Goal: Information Seeking & Learning: Learn about a topic

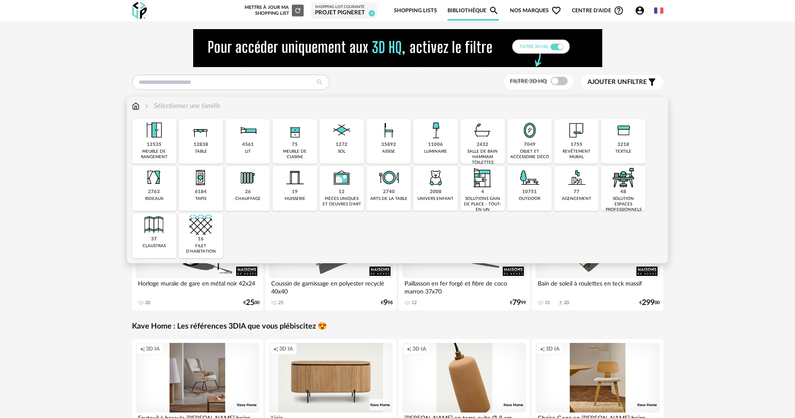
click at [526, 144] on div "7049" at bounding box center [530, 145] width 12 height 6
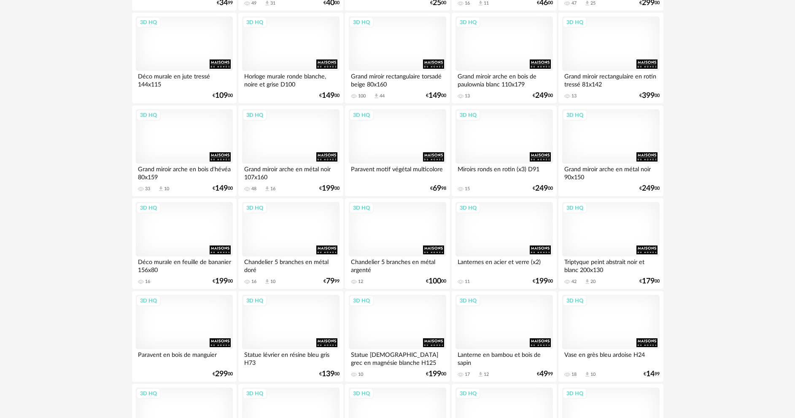
scroll to position [1475, 0]
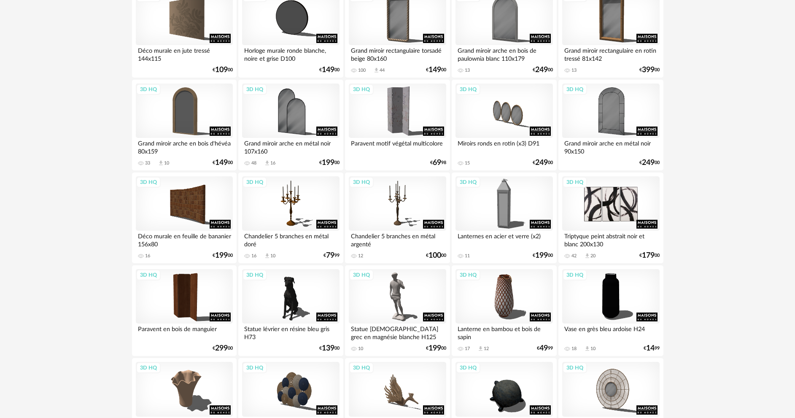
click at [607, 209] on div "3D HQ" at bounding box center [610, 203] width 97 height 55
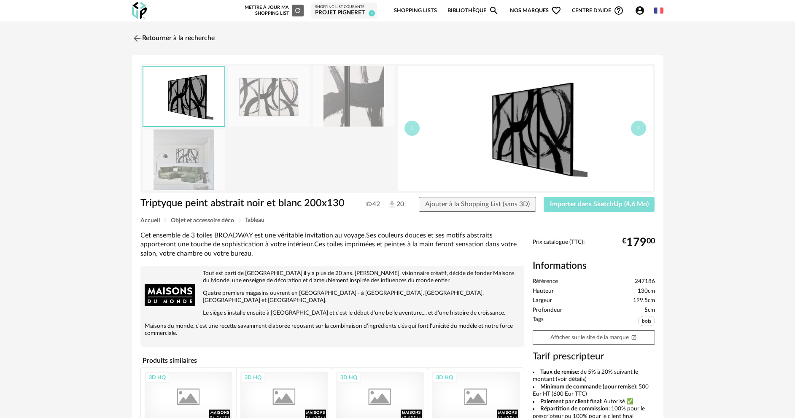
click at [607, 209] on button "Importer dans SketchUp (4,6 Mo)" at bounding box center [598, 204] width 111 height 15
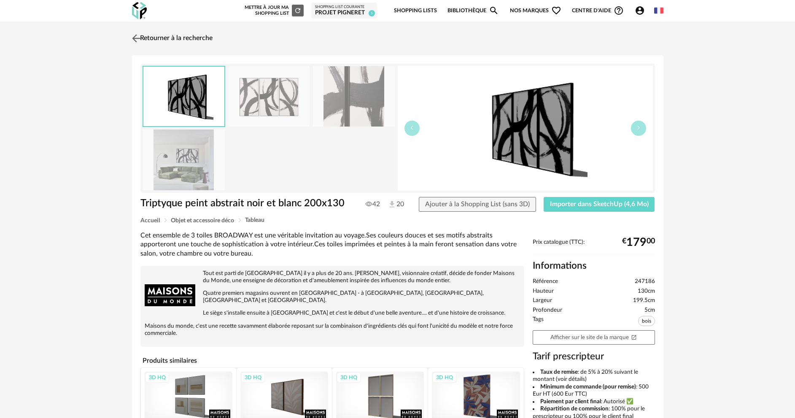
click at [133, 35] on img at bounding box center [136, 38] width 12 height 12
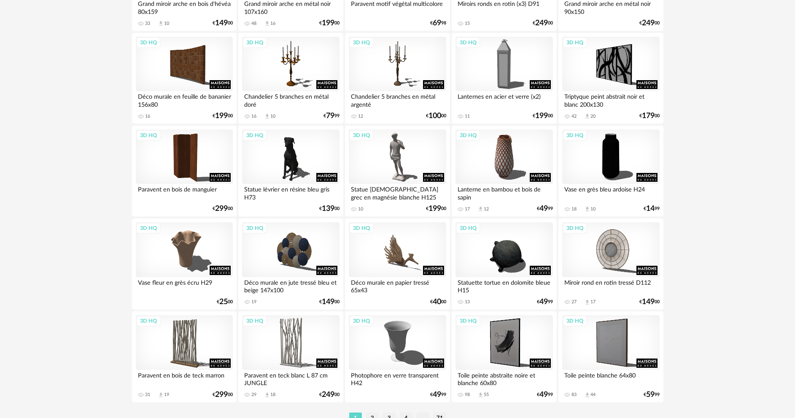
scroll to position [1644, 0]
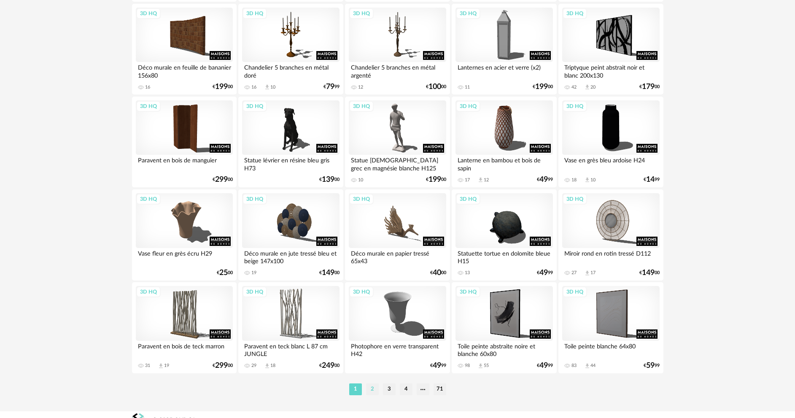
click at [374, 391] on li "2" at bounding box center [372, 389] width 13 height 12
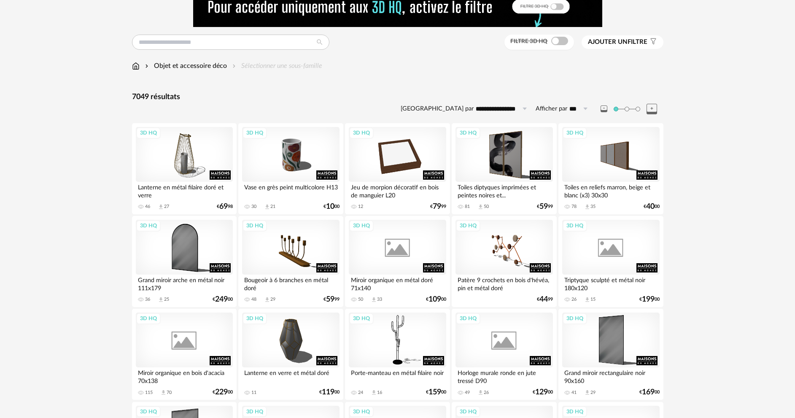
scroll to position [42, 0]
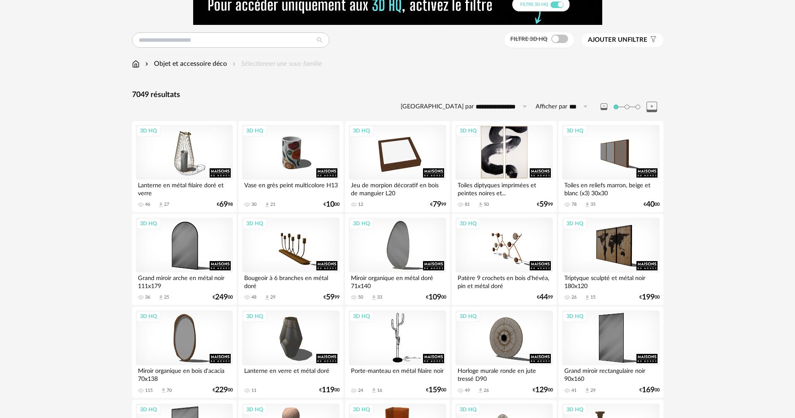
click at [516, 158] on div "3D HQ" at bounding box center [503, 152] width 97 height 55
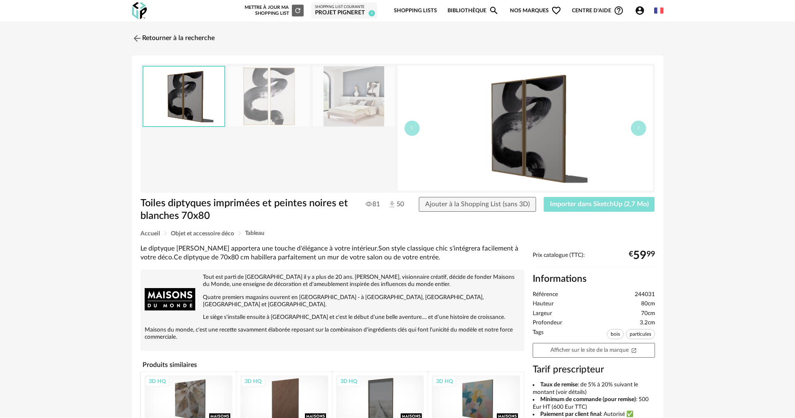
click at [597, 210] on button "Importer dans SketchUp (2,7 Mo)" at bounding box center [598, 204] width 111 height 15
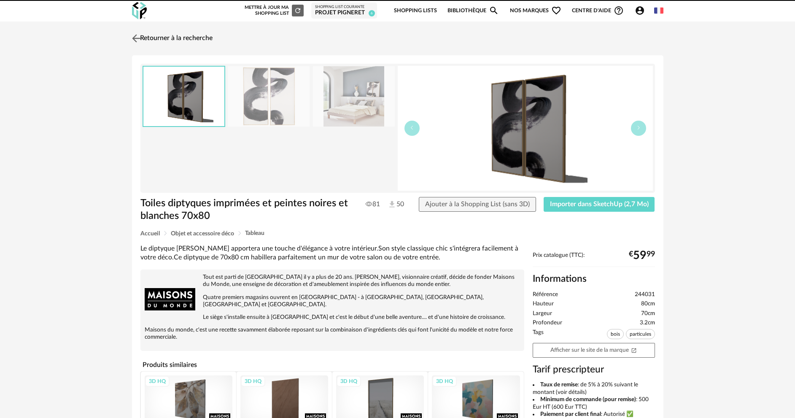
click at [134, 35] on img at bounding box center [136, 38] width 12 height 12
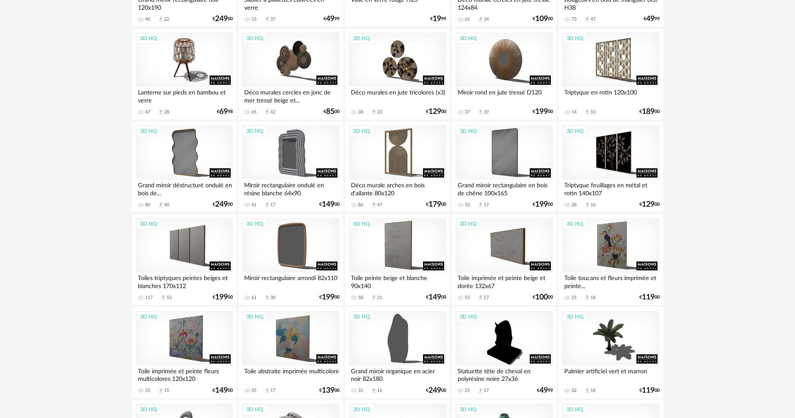
scroll to position [482, 0]
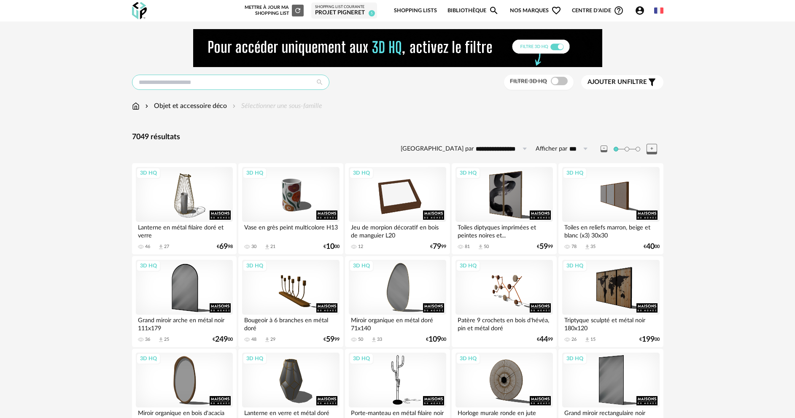
click at [196, 86] on input "text" at bounding box center [230, 82] width 197 height 15
type input "******"
type input "**********"
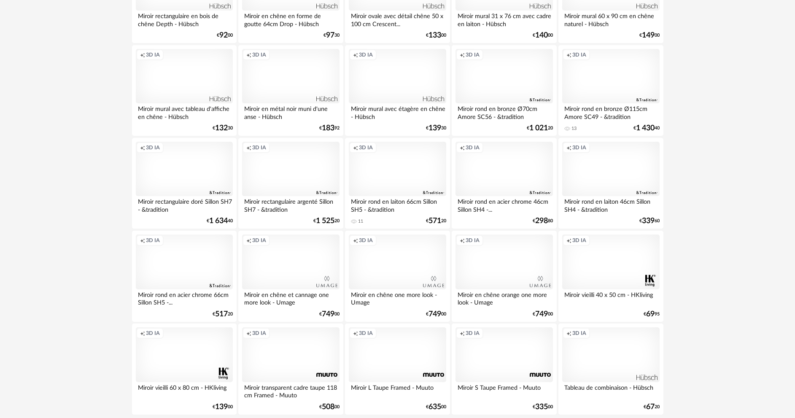
scroll to position [1656, 0]
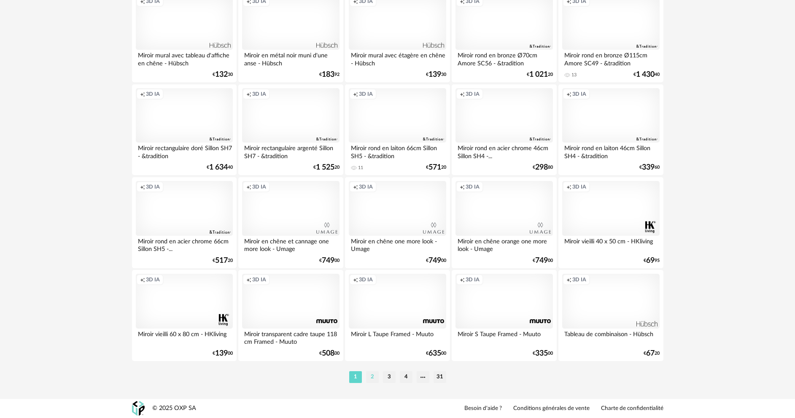
click at [373, 381] on li "2" at bounding box center [372, 377] width 13 height 12
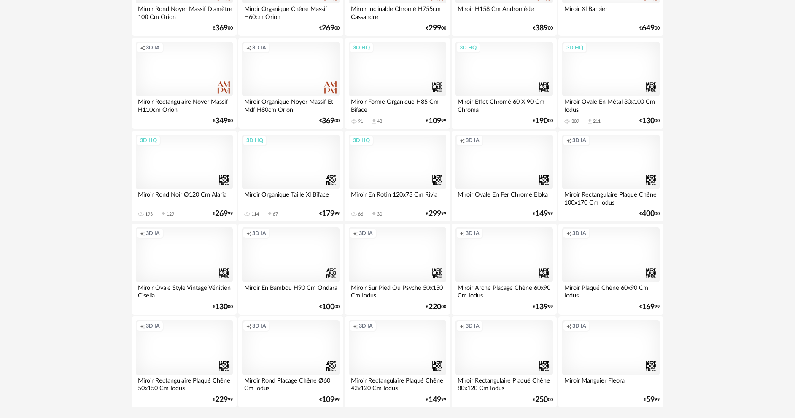
scroll to position [1644, 0]
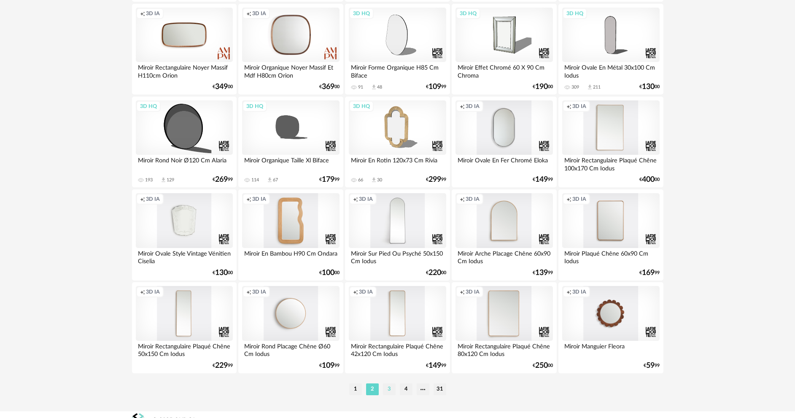
click at [385, 387] on li "3" at bounding box center [389, 389] width 13 height 12
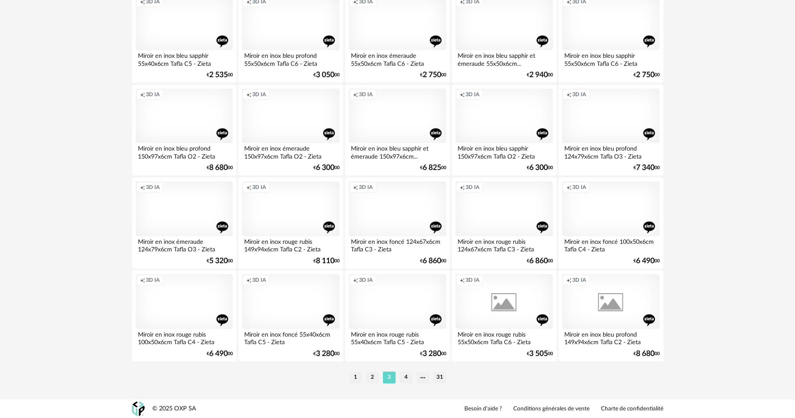
scroll to position [1656, 0]
click at [400, 376] on li "4" at bounding box center [406, 377] width 13 height 12
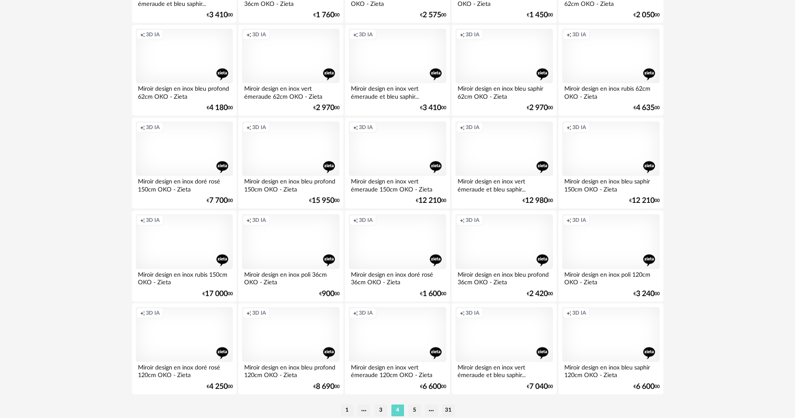
scroll to position [1656, 0]
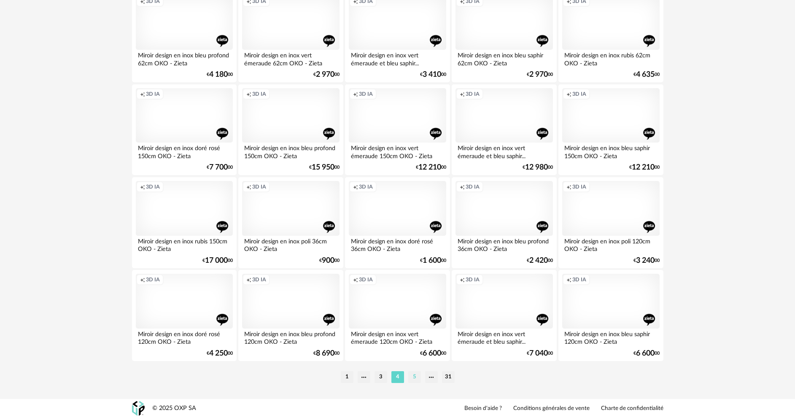
click at [416, 376] on li "5" at bounding box center [414, 377] width 13 height 12
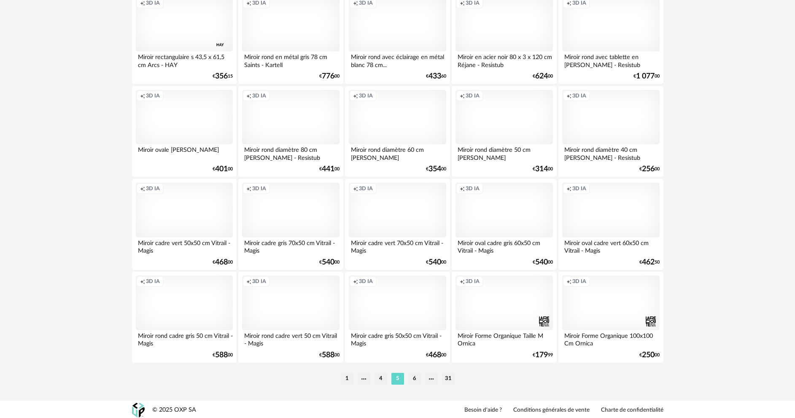
scroll to position [1656, 0]
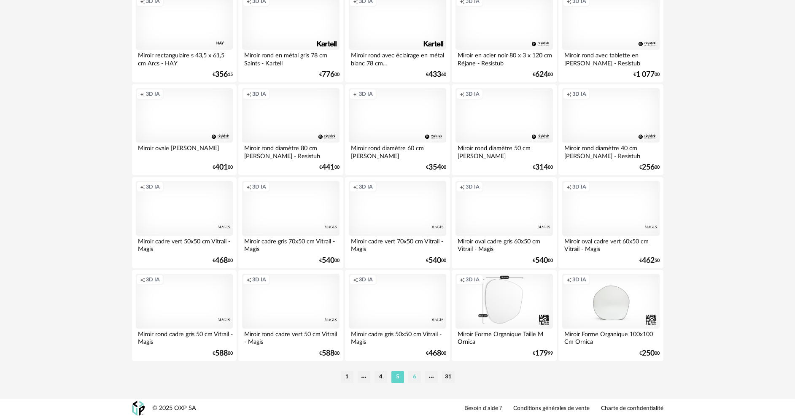
click at [414, 377] on li "6" at bounding box center [414, 377] width 13 height 12
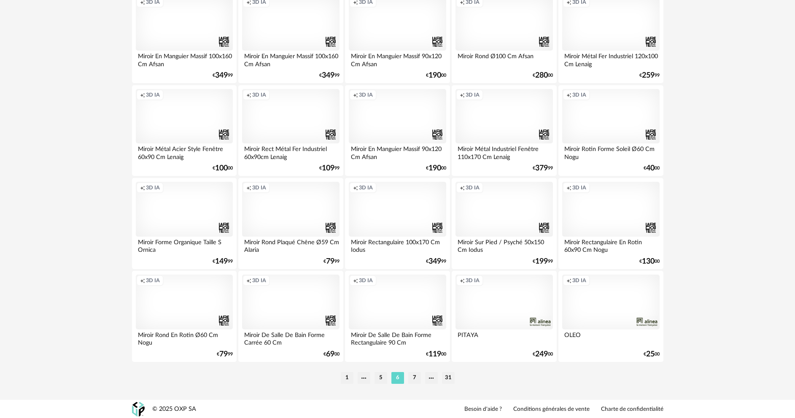
scroll to position [1656, 0]
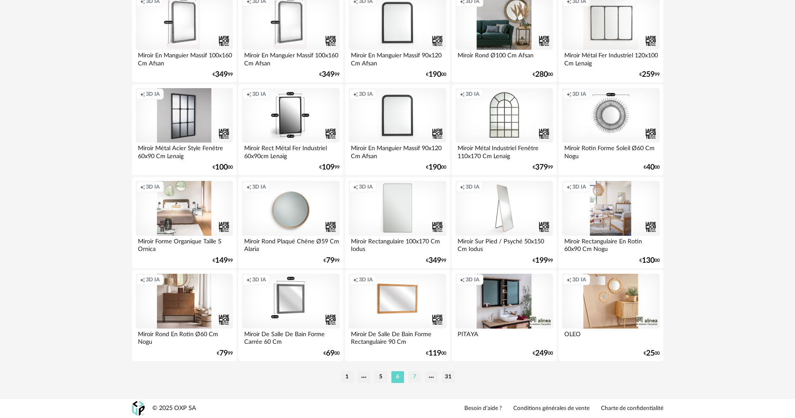
click at [412, 377] on li "7" at bounding box center [414, 377] width 13 height 12
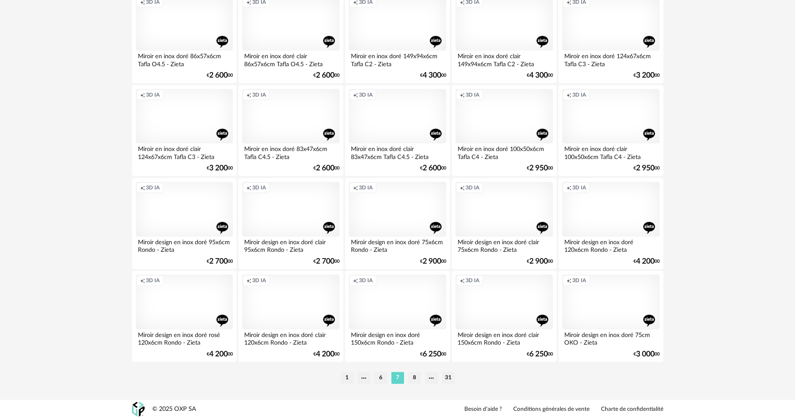
scroll to position [1656, 0]
click at [413, 378] on li "8" at bounding box center [414, 377] width 13 height 12
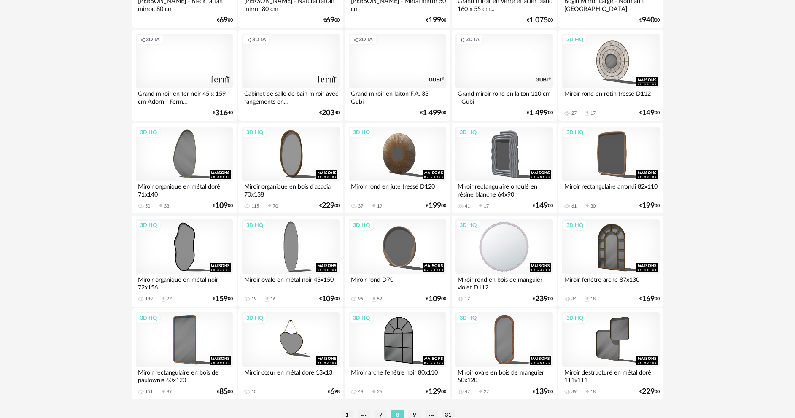
scroll to position [1644, 0]
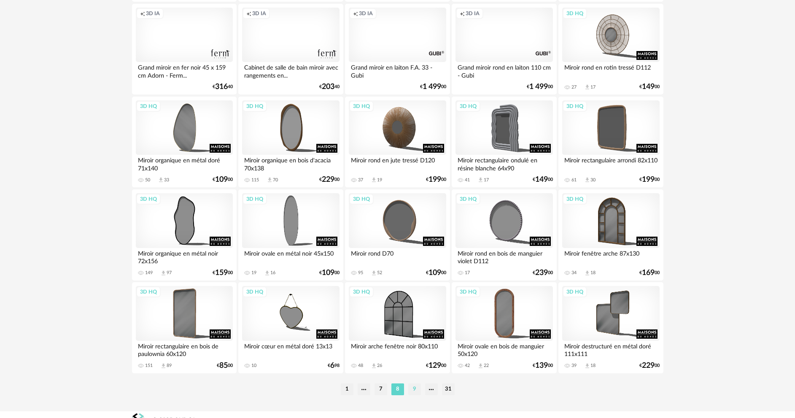
click at [411, 390] on li "9" at bounding box center [414, 389] width 13 height 12
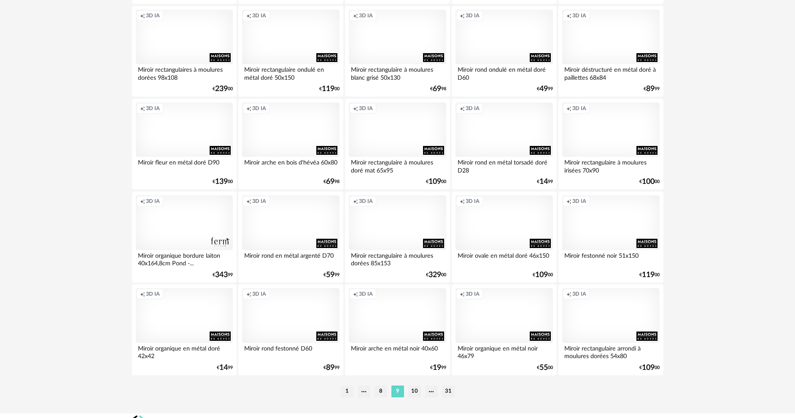
scroll to position [1656, 0]
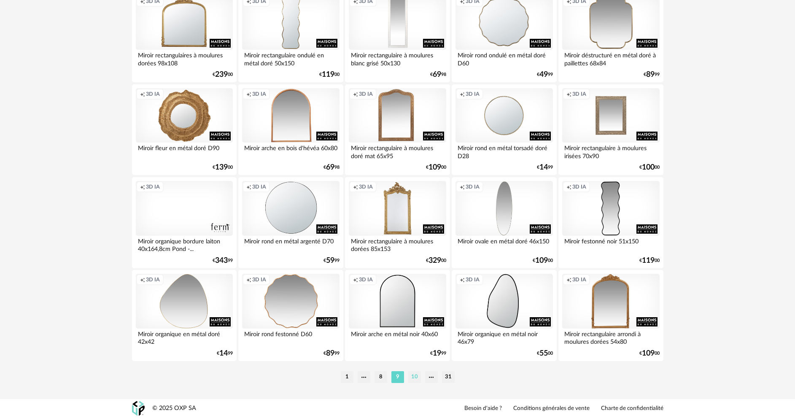
click at [416, 381] on li "10" at bounding box center [414, 377] width 13 height 12
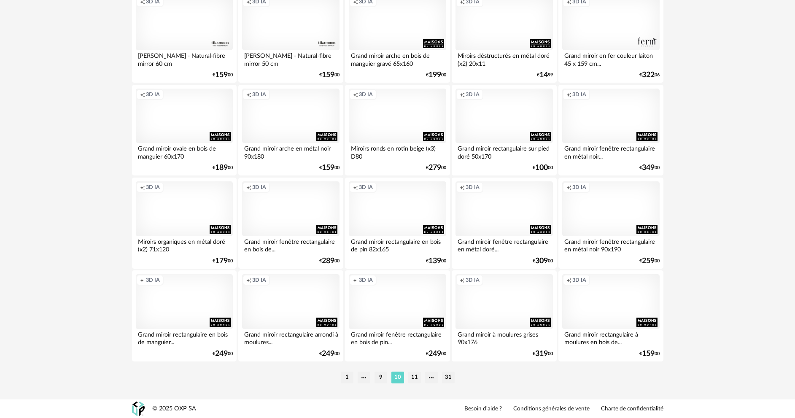
scroll to position [1656, 0]
